Goal: Task Accomplishment & Management: Manage account settings

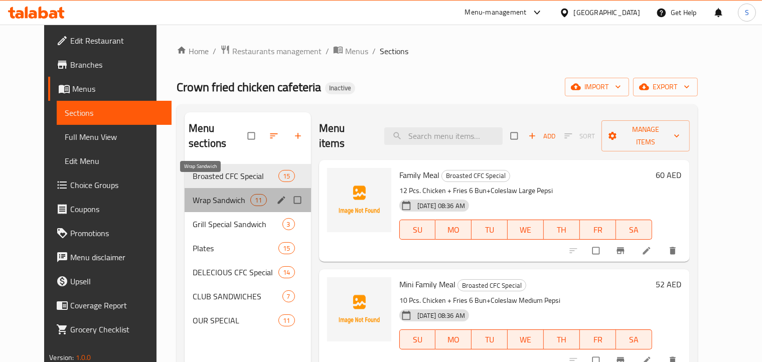
click at [212, 194] on span "Wrap Sandwich" at bounding box center [222, 200] width 58 height 12
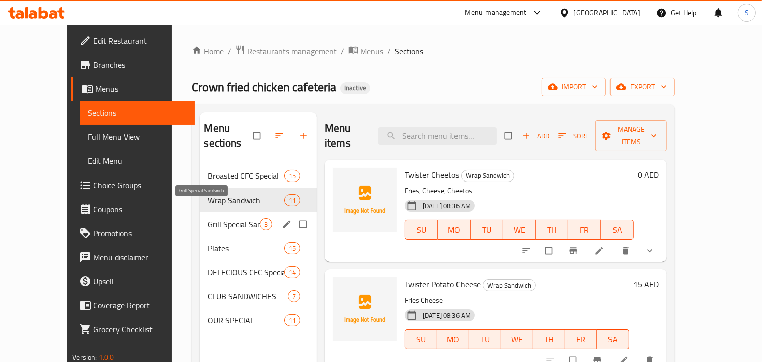
click at [214, 218] on span "Grill Special Sandwich" at bounding box center [234, 224] width 52 height 12
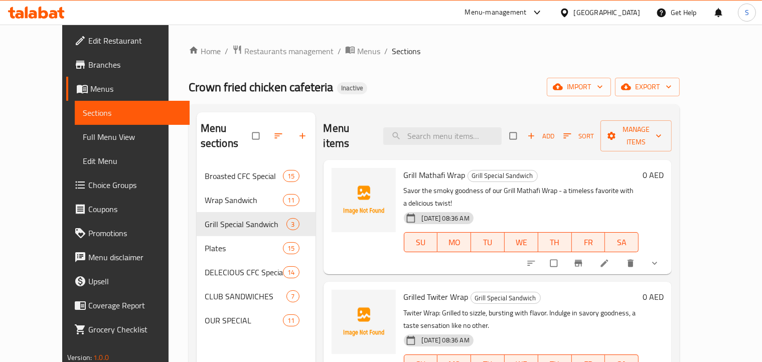
click at [89, 138] on span "Full Menu View" at bounding box center [132, 137] width 99 height 12
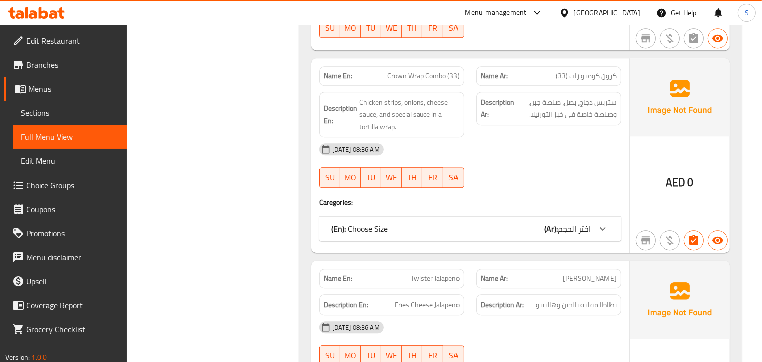
scroll to position [2858, 0]
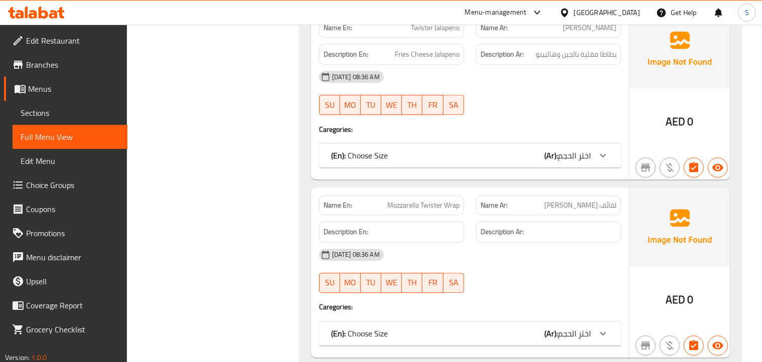
click at [578, 148] on span "اختر الحجم" at bounding box center [573, 155] width 33 height 15
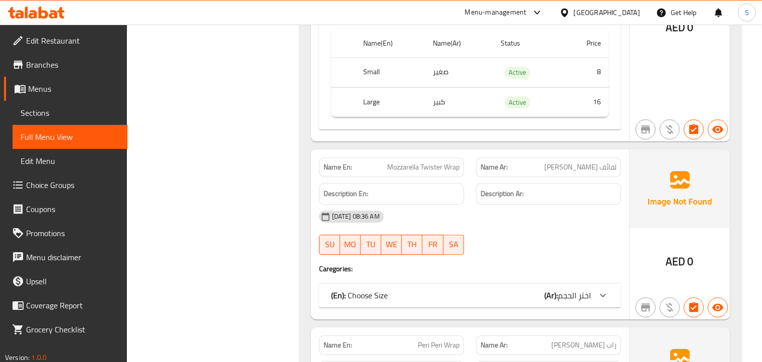
scroll to position [3158, 0]
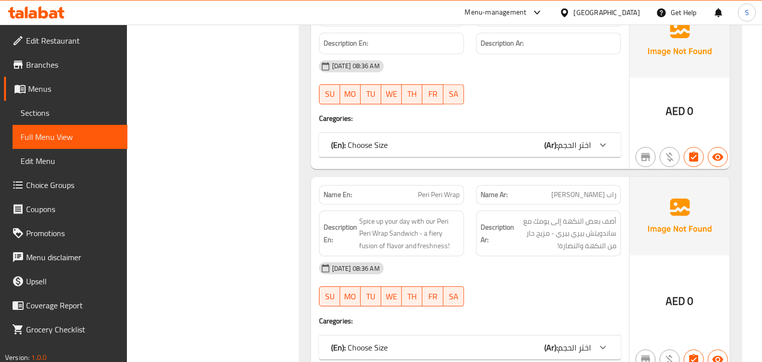
click at [584, 148] on div "Name En: Mozzarella Twister Wrap Name Ar: لفائف موزاريلا تويستر Description En:…" at bounding box center [470, 84] width 318 height 170
click at [584, 133] on div "(En): Choose Size (Ar): اختر الحجم" at bounding box center [470, 145] width 302 height 24
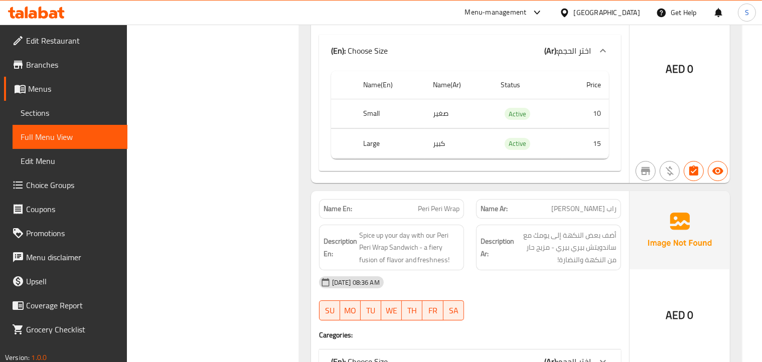
scroll to position [3409, 0]
